Goal: Find specific page/section: Find specific page/section

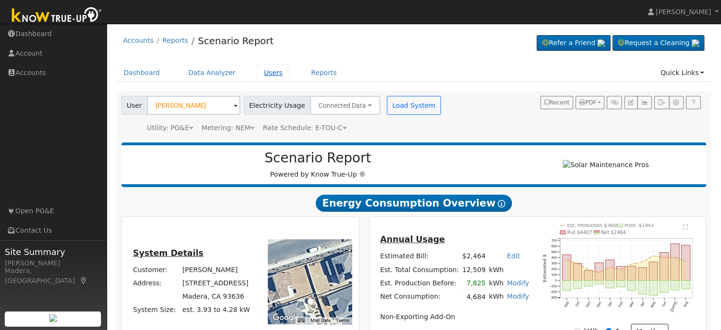
click at [266, 69] on link "Users" at bounding box center [273, 73] width 33 height 18
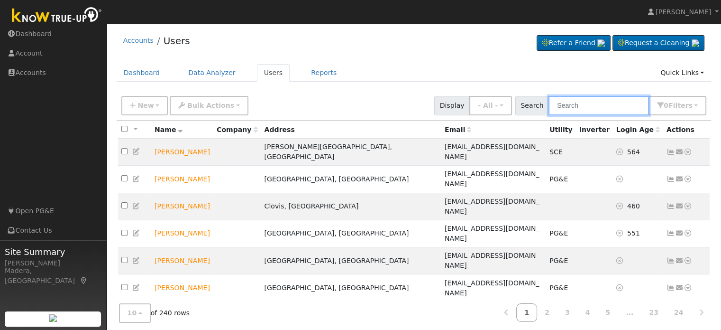
click at [617, 102] on input "text" at bounding box center [599, 105] width 101 height 19
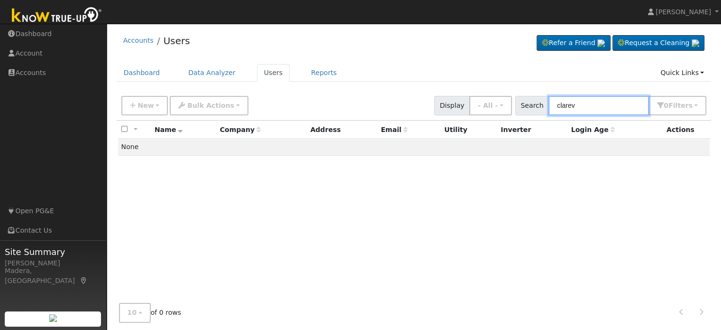
type input "clare"
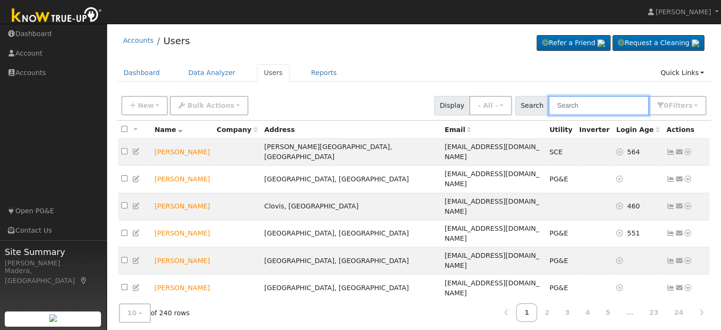
click at [573, 105] on input "text" at bounding box center [599, 105] width 101 height 19
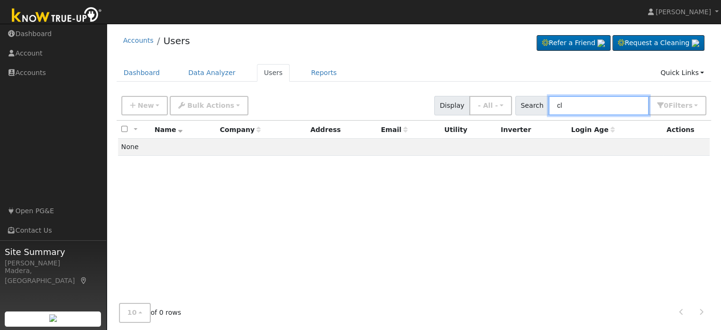
type input "c"
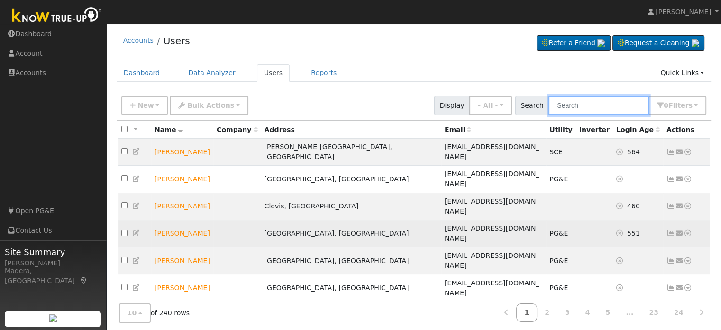
scroll to position [34, 0]
